Goal: Transaction & Acquisition: Book appointment/travel/reservation

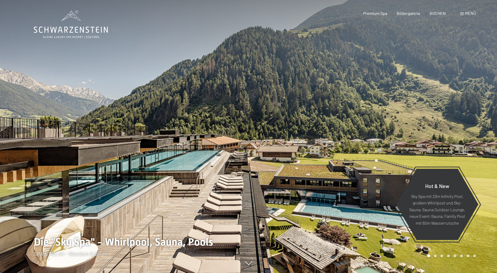
click at [335, 155] on div at bounding box center [372, 136] width 248 height 273
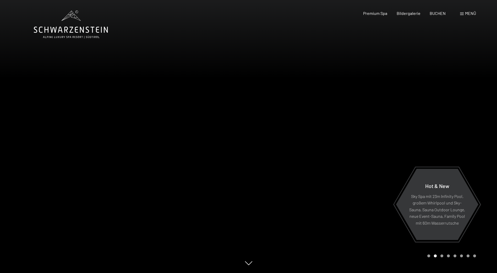
click at [357, 163] on div at bounding box center [372, 136] width 248 height 273
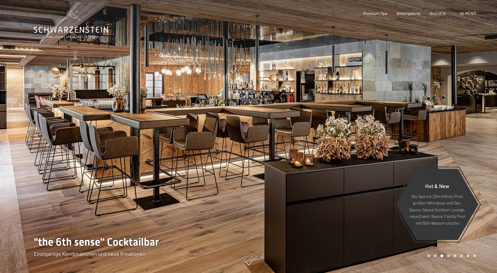
click at [357, 163] on div at bounding box center [372, 136] width 248 height 273
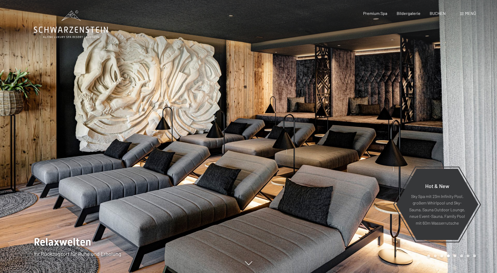
click at [357, 163] on div at bounding box center [372, 136] width 248 height 273
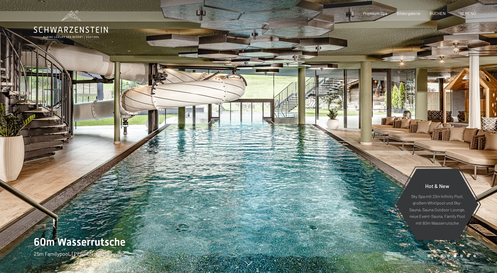
click at [357, 163] on div at bounding box center [372, 136] width 248 height 273
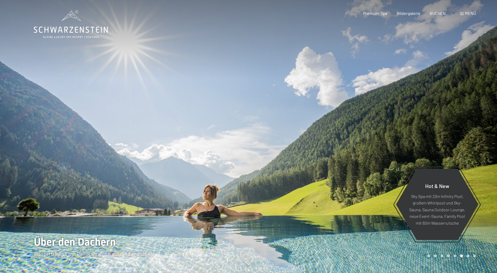
click at [355, 163] on div at bounding box center [372, 136] width 248 height 273
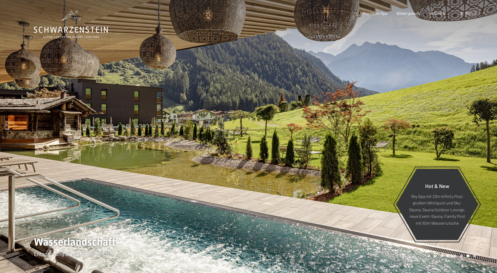
click at [355, 163] on div at bounding box center [372, 136] width 248 height 273
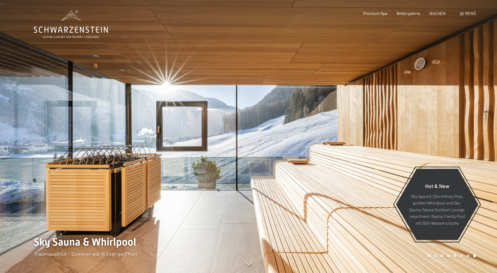
click at [355, 163] on div at bounding box center [372, 136] width 248 height 273
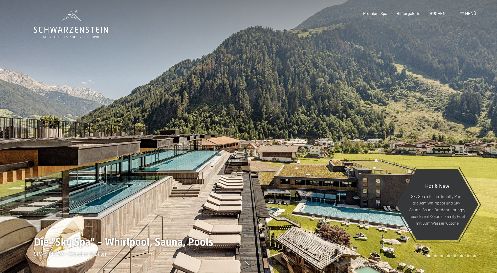
click at [355, 163] on div at bounding box center [372, 136] width 248 height 273
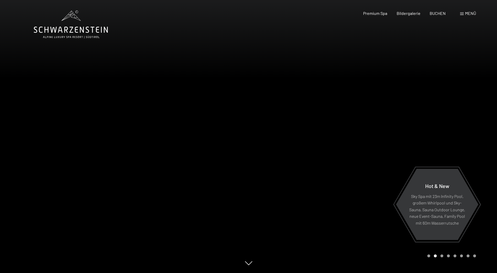
click at [355, 163] on div at bounding box center [372, 136] width 248 height 273
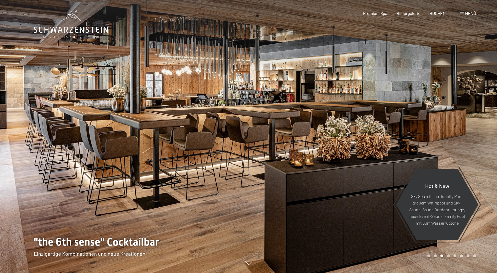
click at [291, 170] on div at bounding box center [372, 136] width 248 height 273
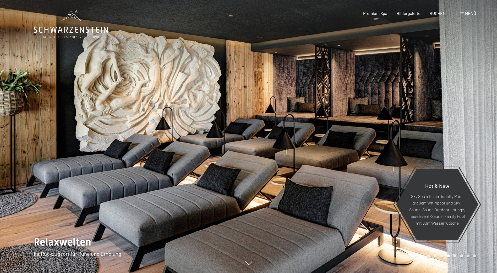
click at [285, 171] on div at bounding box center [372, 136] width 248 height 273
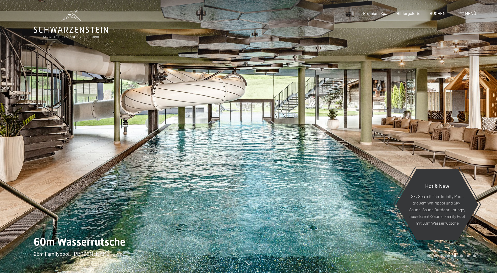
click at [284, 171] on div at bounding box center [372, 136] width 248 height 273
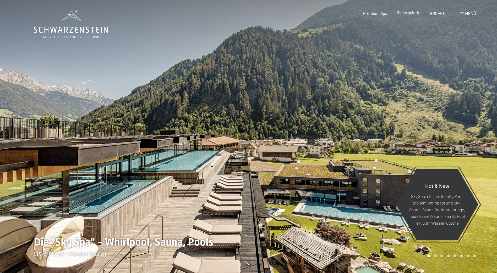
click at [410, 13] on span "Bildergalerie" at bounding box center [408, 12] width 24 height 5
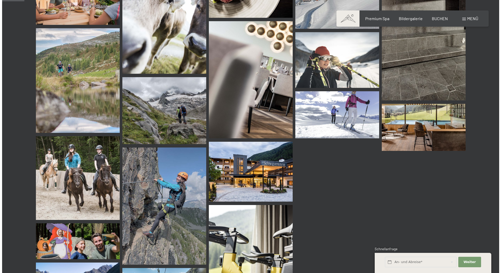
scroll to position [288, 0]
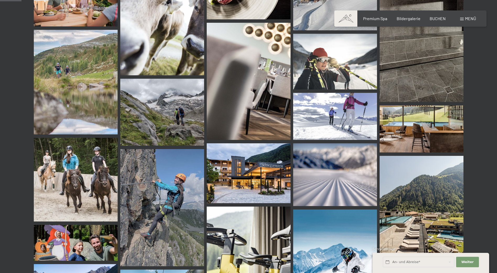
click at [462, 19] on span at bounding box center [462, 19] width 4 height 3
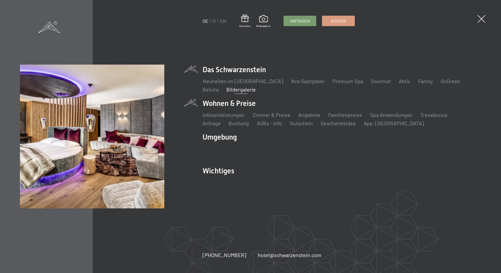
click at [225, 103] on li "Wohnen & Preise Inklusivleistungen Zimmer & Preise Liste Angebote Liste Familie…" at bounding box center [341, 112] width 278 height 29
click at [221, 103] on li "Wohnen & Preise Inklusivleistungen Zimmer & Preise Liste Angebote Liste Familie…" at bounding box center [341, 112] width 278 height 29
click at [341, 116] on link "Familienpreise" at bounding box center [345, 115] width 34 height 6
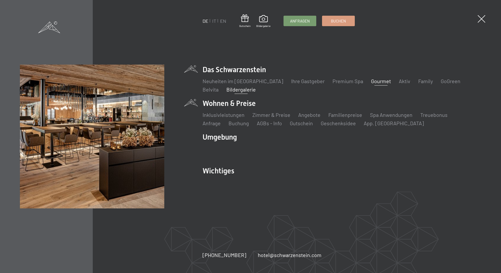
click at [371, 81] on link "Gourmet" at bounding box center [381, 81] width 20 height 6
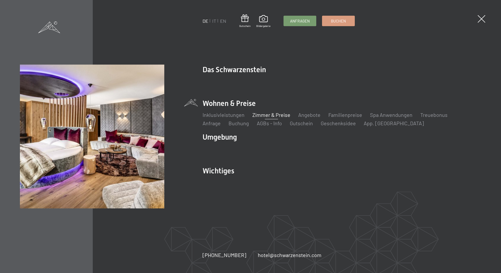
click at [265, 115] on link "Zimmer & Preise" at bounding box center [271, 115] width 38 height 6
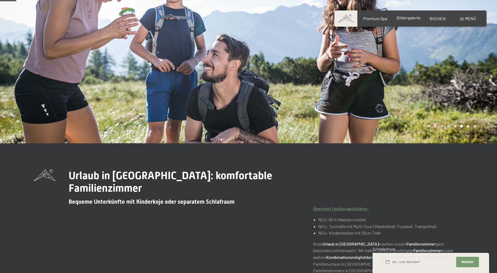
scroll to position [52, 0]
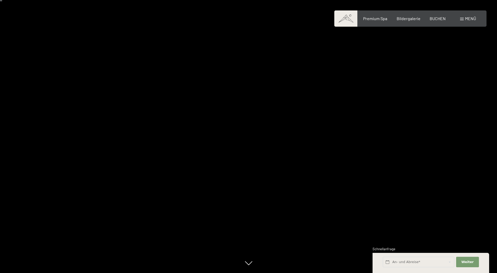
scroll to position [26, 0]
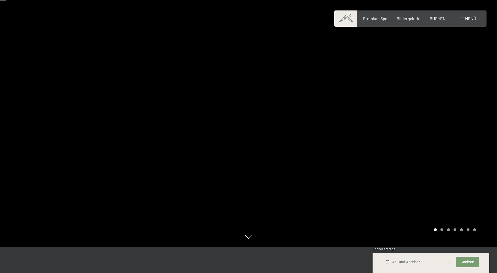
click at [354, 154] on div at bounding box center [372, 110] width 248 height 273
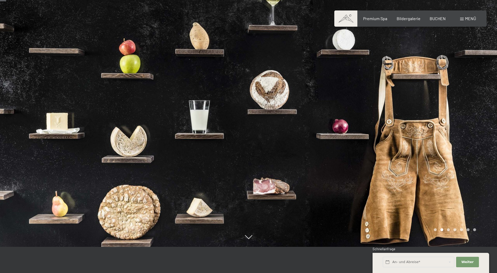
click at [354, 154] on div at bounding box center [372, 110] width 248 height 273
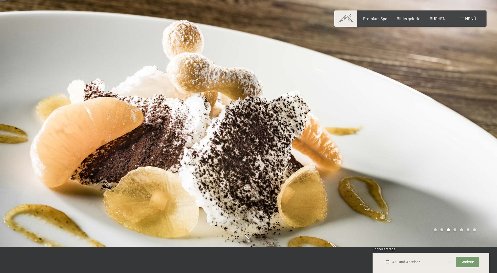
click at [354, 154] on div at bounding box center [372, 110] width 248 height 273
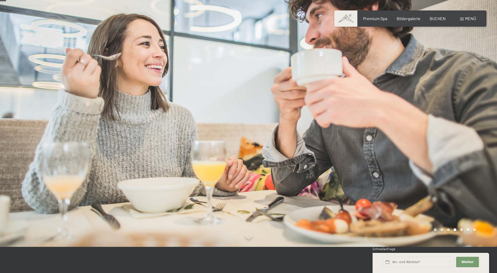
click at [353, 154] on div at bounding box center [372, 110] width 248 height 273
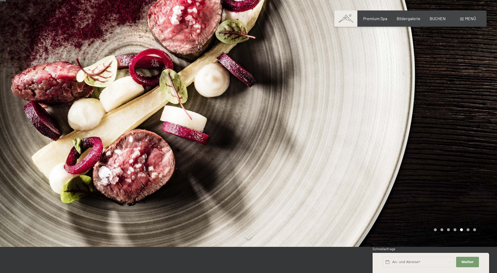
click at [353, 154] on div at bounding box center [372, 110] width 248 height 273
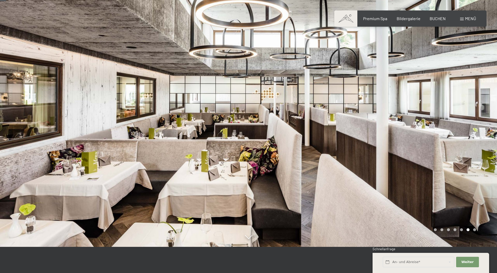
click at [353, 154] on div at bounding box center [372, 110] width 248 height 273
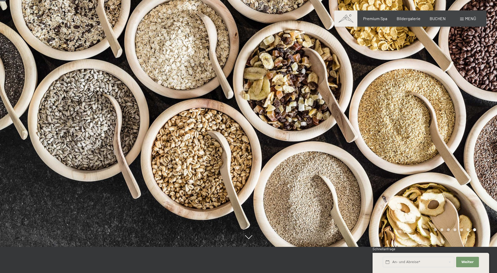
click at [353, 154] on div at bounding box center [372, 110] width 248 height 273
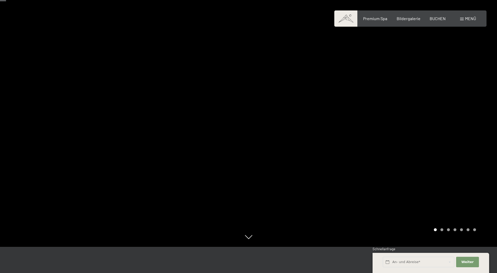
click at [353, 154] on div at bounding box center [372, 110] width 248 height 273
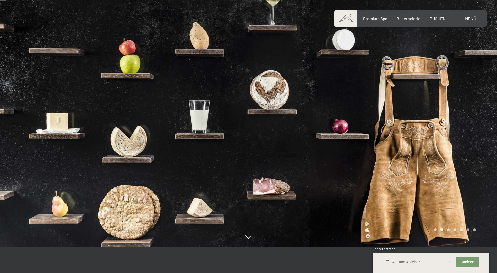
click at [353, 155] on div at bounding box center [372, 110] width 248 height 273
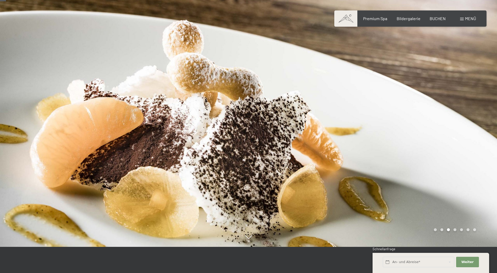
click at [353, 155] on div at bounding box center [372, 110] width 248 height 273
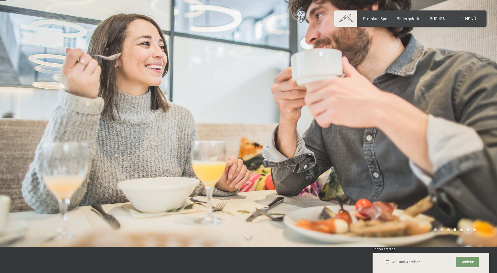
click at [353, 155] on div at bounding box center [372, 110] width 248 height 273
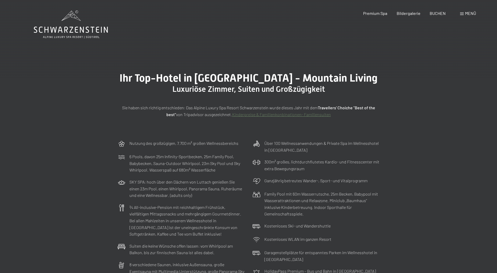
click at [271, 115] on link "Kinderpreise & Familienkonbinationen- Familiensuiten" at bounding box center [281, 114] width 99 height 5
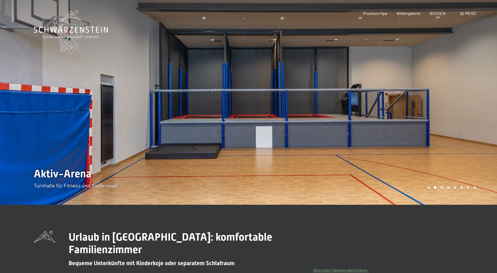
click at [398, 159] on div at bounding box center [372, 102] width 248 height 205
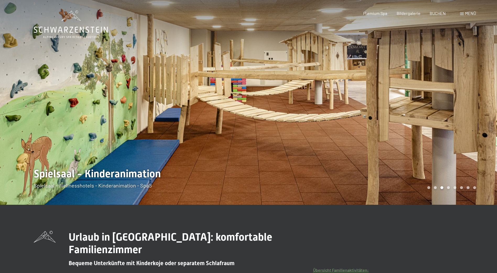
click at [398, 159] on div at bounding box center [372, 102] width 248 height 205
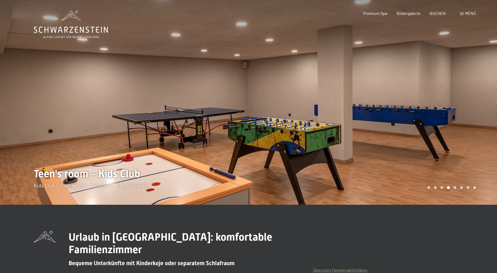
click at [398, 159] on div at bounding box center [372, 102] width 248 height 205
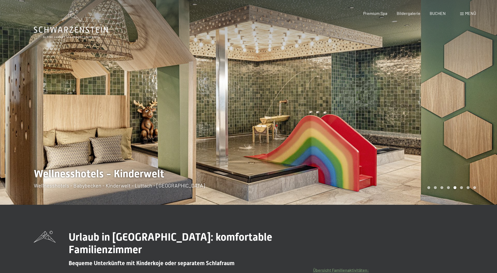
click at [398, 159] on div at bounding box center [372, 102] width 248 height 205
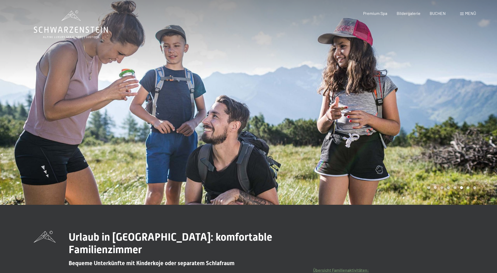
click at [398, 159] on div at bounding box center [372, 102] width 248 height 205
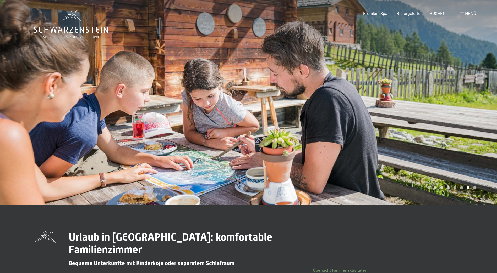
click at [398, 159] on div at bounding box center [372, 102] width 248 height 205
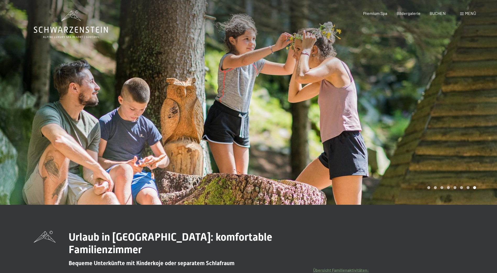
click at [388, 162] on div at bounding box center [372, 102] width 248 height 205
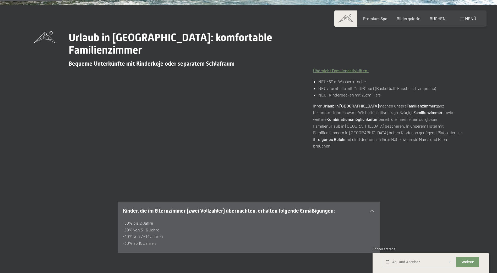
scroll to position [288, 0]
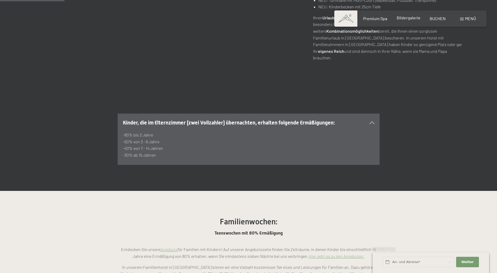
click at [407, 18] on span "Bildergalerie" at bounding box center [408, 17] width 24 height 5
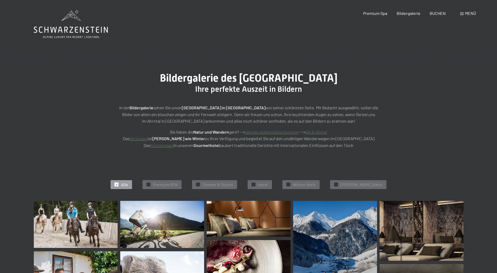
click at [463, 14] on div "Menü" at bounding box center [468, 13] width 16 height 6
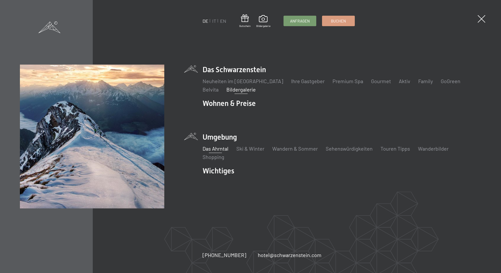
click at [220, 149] on link "Das Ahrntal" at bounding box center [215, 149] width 26 height 6
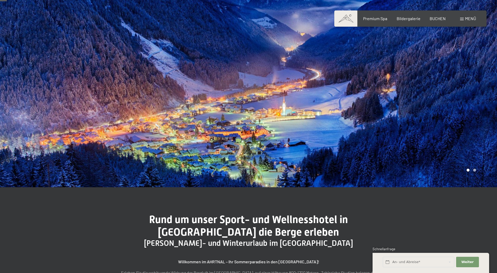
scroll to position [26, 0]
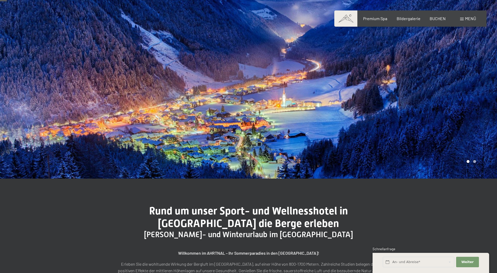
click at [376, 125] on div at bounding box center [372, 76] width 248 height 205
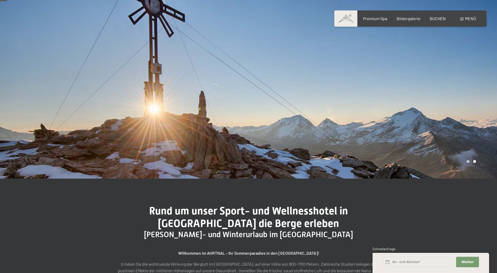
click at [376, 125] on div at bounding box center [372, 76] width 248 height 205
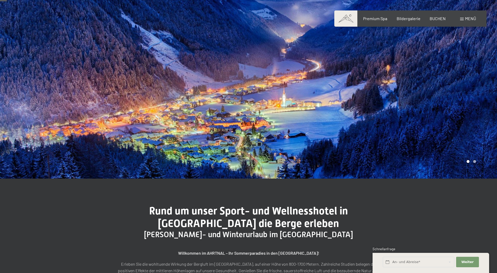
click at [375, 125] on div at bounding box center [372, 76] width 248 height 205
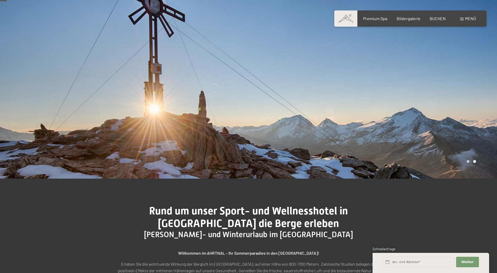
click at [375, 125] on div at bounding box center [372, 76] width 248 height 205
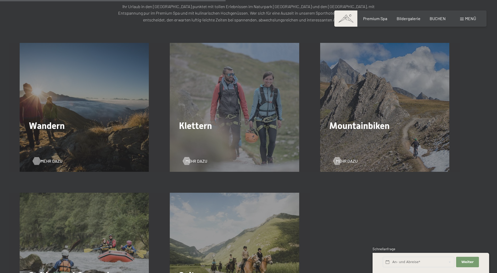
scroll to position [864, 0]
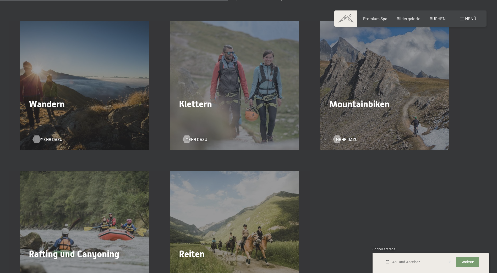
click at [48, 139] on span "Mehr dazu" at bounding box center [52, 140] width 22 height 6
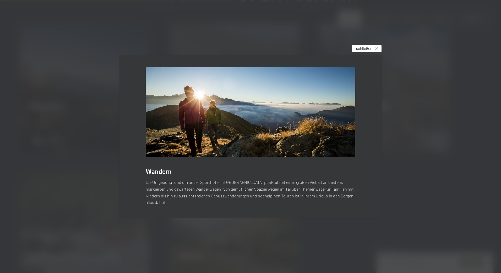
click at [376, 50] on icon at bounding box center [376, 48] width 3 height 3
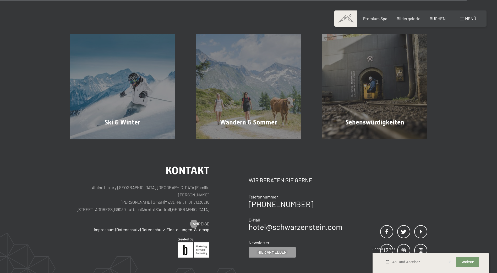
scroll to position [1806, 0]
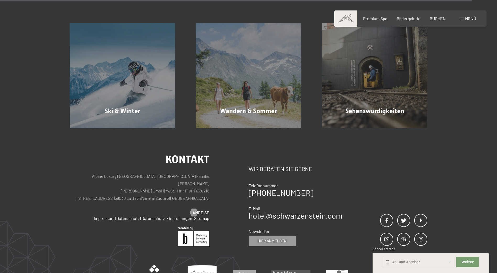
click at [462, 19] on div "Menü" at bounding box center [468, 19] width 16 height 6
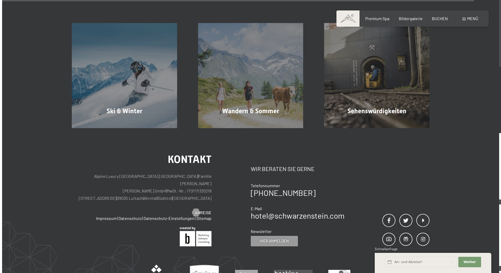
scroll to position [1810, 0]
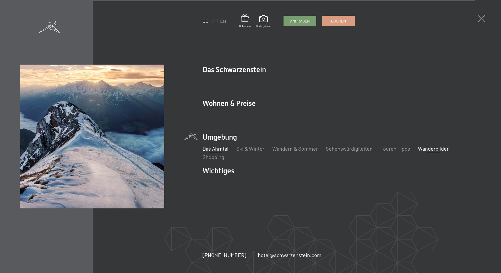
click at [426, 151] on link "Wanderbilder" at bounding box center [433, 149] width 31 height 6
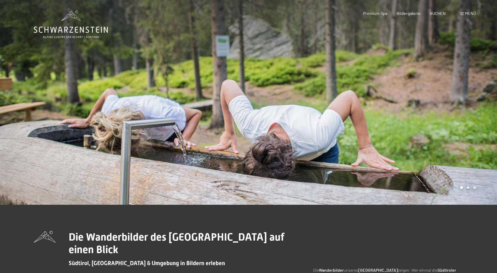
click at [379, 140] on div at bounding box center [372, 102] width 248 height 205
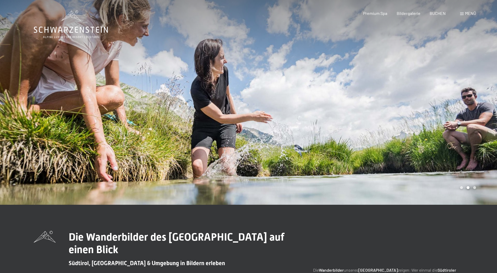
click at [379, 141] on div at bounding box center [372, 102] width 248 height 205
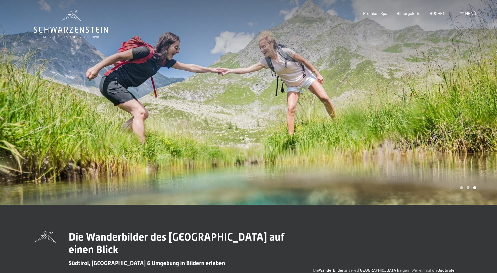
click at [379, 141] on div at bounding box center [372, 102] width 248 height 205
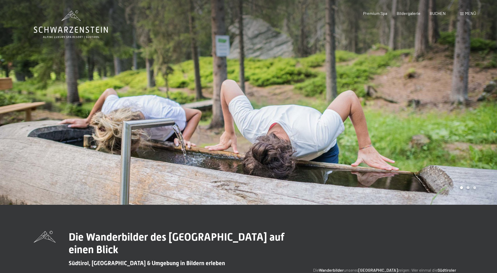
click at [378, 141] on div at bounding box center [372, 102] width 248 height 205
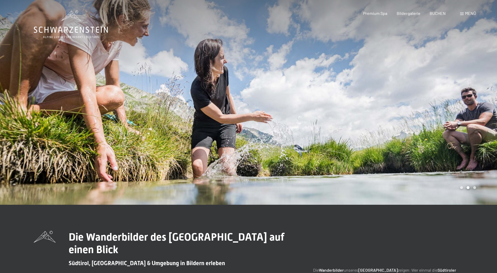
click at [473, 14] on span "Menü" at bounding box center [470, 13] width 11 height 5
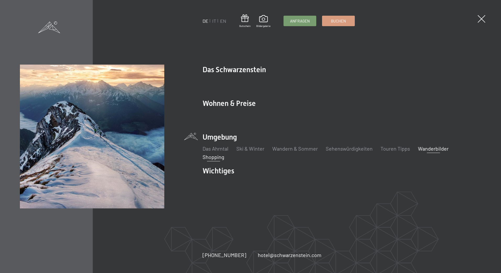
click at [209, 157] on link "Shopping" at bounding box center [213, 157] width 22 height 6
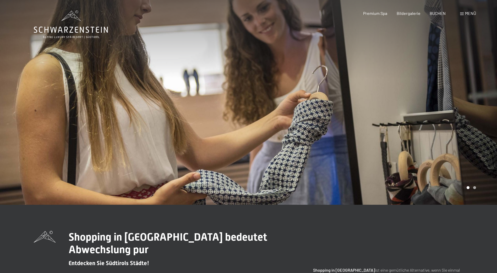
click at [370, 133] on div at bounding box center [372, 102] width 248 height 205
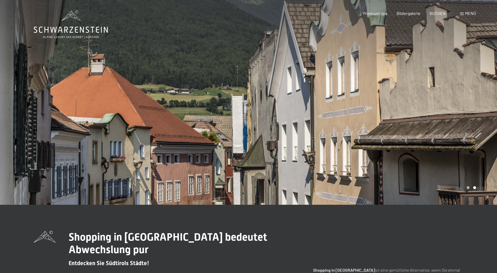
click at [370, 133] on div at bounding box center [372, 102] width 248 height 205
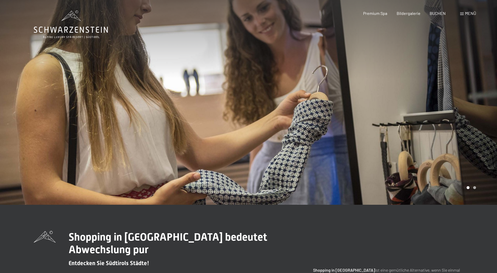
click at [370, 133] on div at bounding box center [372, 102] width 248 height 205
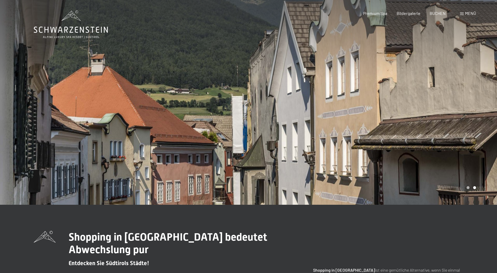
click at [460, 13] on span at bounding box center [462, 14] width 4 height 3
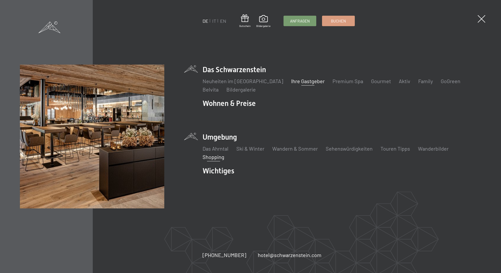
click at [304, 83] on link "Ihre Gastgeber" at bounding box center [308, 81] width 34 height 6
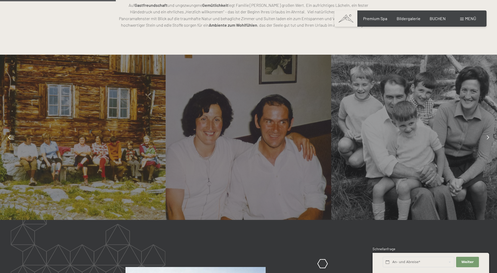
scroll to position [445, 0]
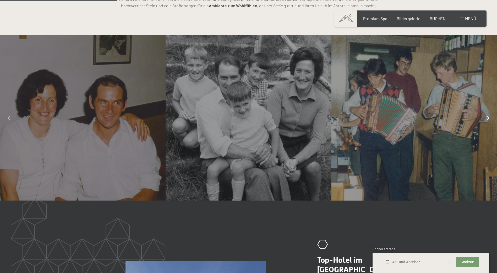
click at [486, 120] on div at bounding box center [487, 118] width 13 height 13
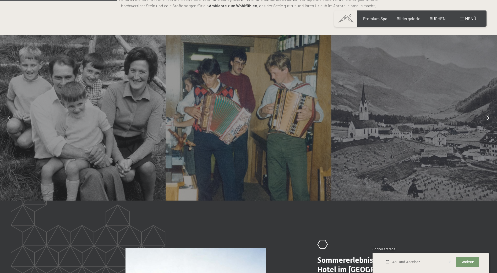
click at [486, 119] on icon at bounding box center [487, 118] width 2 height 4
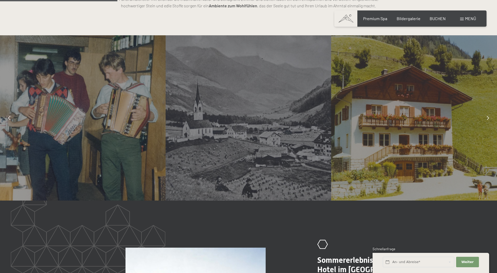
click at [486, 119] on icon at bounding box center [487, 118] width 2 height 4
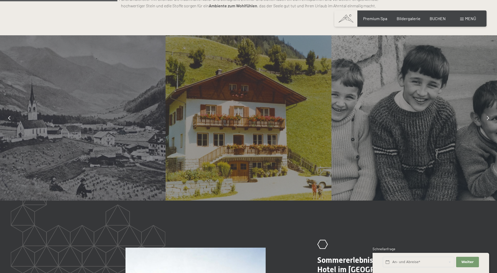
click at [486, 120] on div at bounding box center [487, 118] width 13 height 13
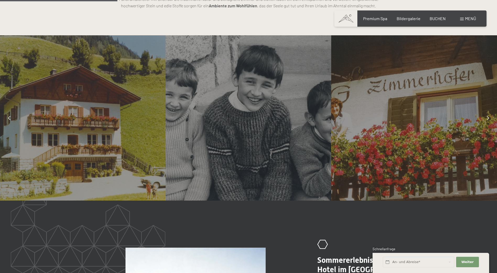
click at [484, 121] on div at bounding box center [487, 118] width 13 height 13
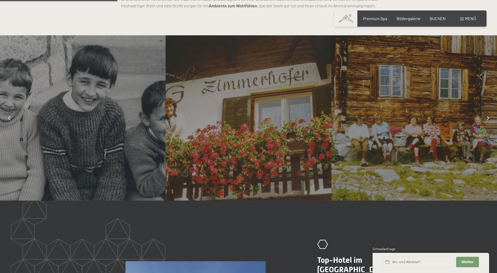
click at [486, 121] on div at bounding box center [487, 118] width 13 height 13
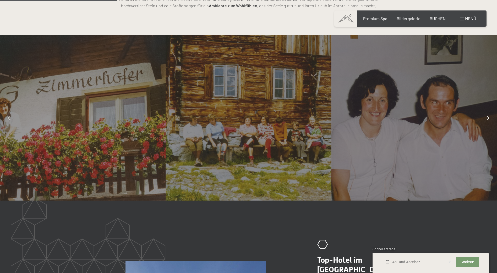
click at [486, 121] on div at bounding box center [487, 118] width 13 height 13
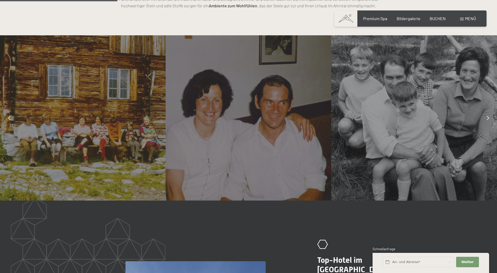
click at [486, 121] on div at bounding box center [487, 118] width 13 height 13
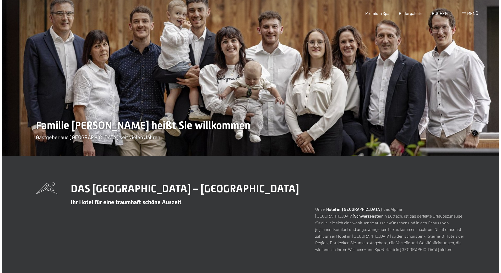
scroll to position [0, 0]
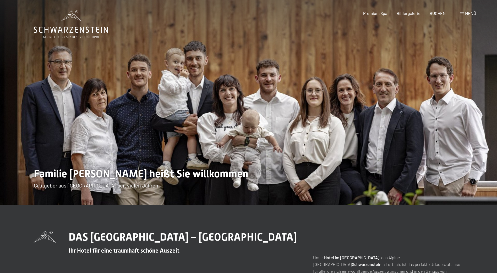
click at [462, 12] on div "Menü" at bounding box center [468, 13] width 16 height 6
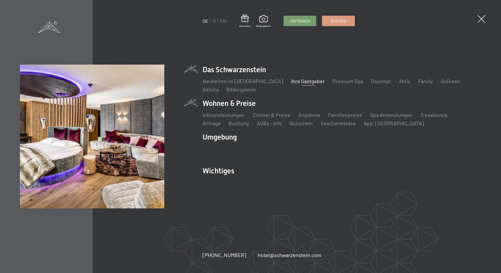
click at [238, 104] on li "Wohnen & Preise Inklusivleistungen Zimmer & Preise Liste Angebote Liste Familie…" at bounding box center [341, 112] width 278 height 29
click at [269, 116] on link "Zimmer & Preise" at bounding box center [271, 115] width 38 height 6
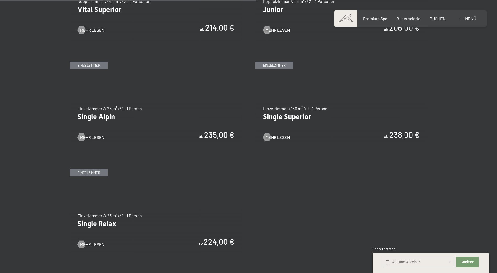
scroll to position [864, 0]
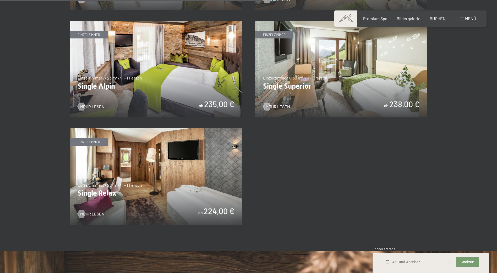
click at [181, 156] on img at bounding box center [156, 176] width 172 height 97
click at [335, 69] on img at bounding box center [341, 69] width 172 height 97
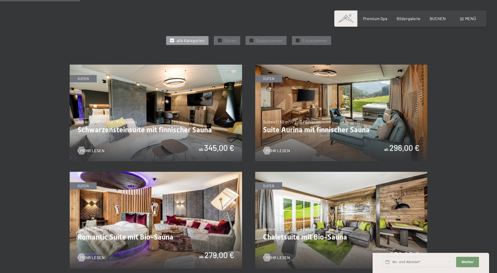
scroll to position [262, 0]
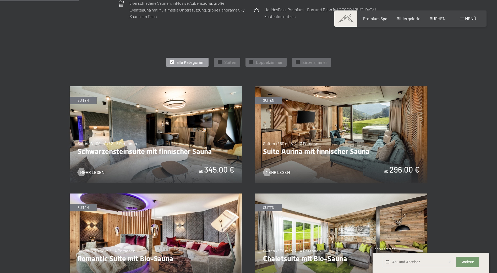
click at [164, 149] on img at bounding box center [156, 134] width 172 height 97
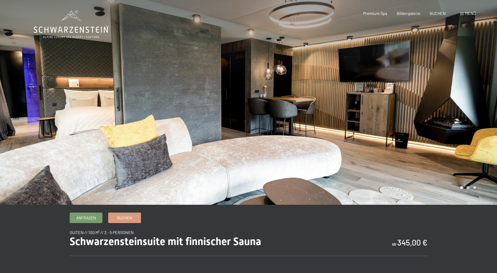
click at [440, 153] on div at bounding box center [372, 102] width 248 height 205
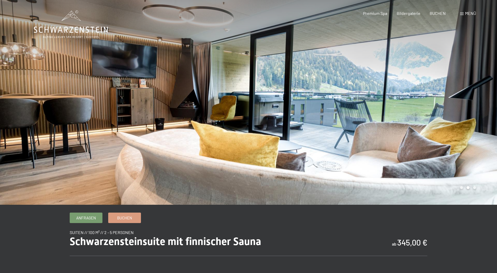
click at [439, 153] on div at bounding box center [372, 102] width 248 height 205
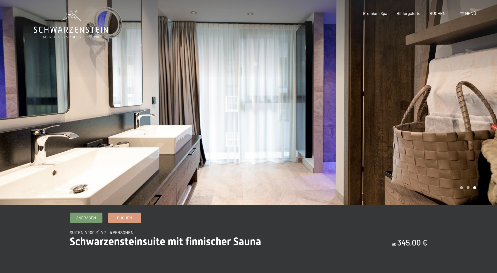
click at [435, 154] on div at bounding box center [372, 102] width 248 height 205
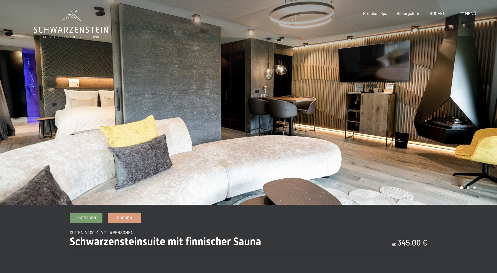
click at [435, 154] on div at bounding box center [372, 102] width 248 height 205
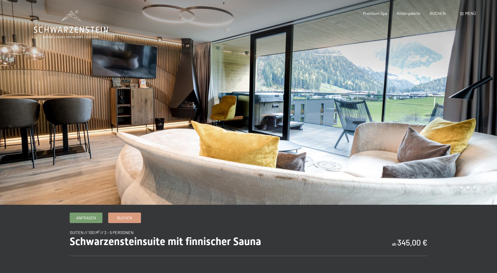
click at [468, 13] on span "Menü" at bounding box center [470, 13] width 11 height 5
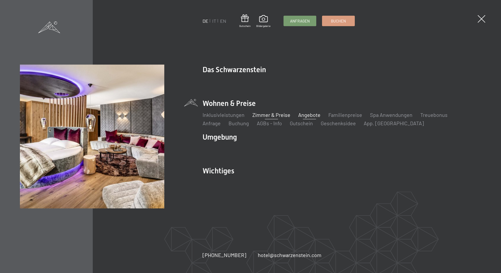
click at [310, 116] on link "Angebote" at bounding box center [309, 115] width 22 height 6
click at [363, 124] on link "App. [GEOGRAPHIC_DATA]" at bounding box center [393, 123] width 60 height 6
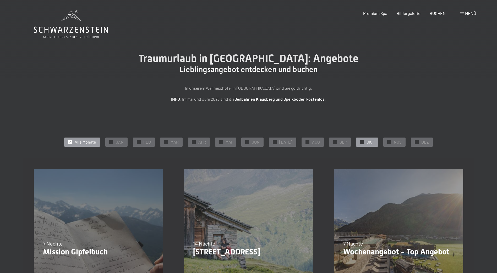
click at [366, 142] on span "OKT" at bounding box center [370, 142] width 8 height 6
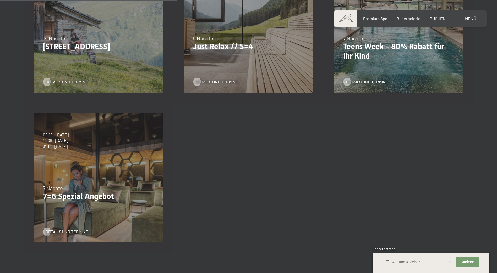
scroll to position [209, 0]
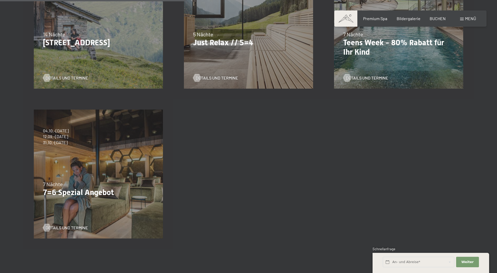
click at [69, 159] on div "04.10.–[DATE] 01.11.–[DATE] 10.01.–[DATE] 07.03.–[DATE] 16.05.–[DATE] 06.06.–[D…" at bounding box center [98, 174] width 150 height 150
click at [75, 228] on span "Details und Termine" at bounding box center [72, 228] width 42 height 6
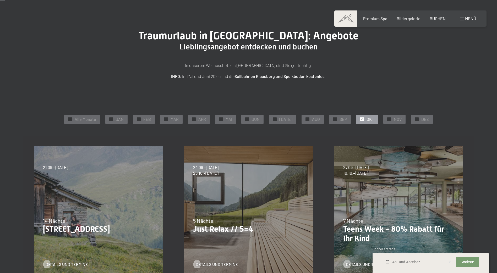
scroll to position [0, 0]
